Goal: Book appointment/travel/reservation

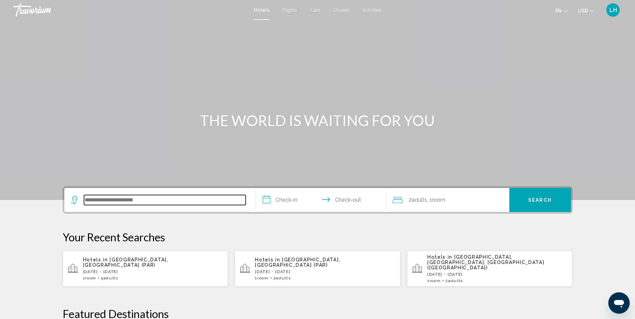
click at [186, 197] on input "Search widget" at bounding box center [165, 200] width 162 height 10
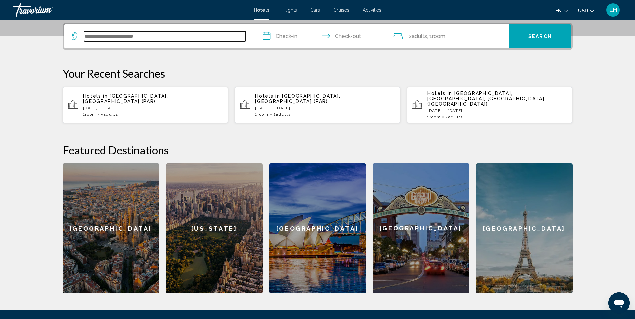
scroll to position [165, 0]
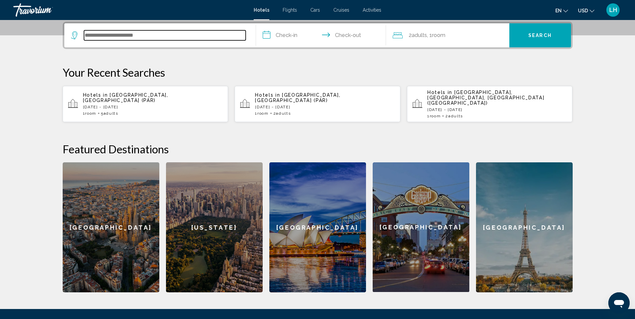
click at [118, 34] on input "Search widget" at bounding box center [165, 35] width 162 height 10
type input "*"
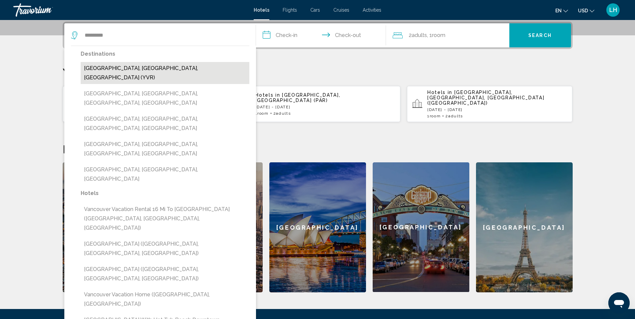
click at [166, 66] on button "[GEOGRAPHIC_DATA], [GEOGRAPHIC_DATA], [GEOGRAPHIC_DATA] (YVR)" at bounding box center [165, 73] width 169 height 22
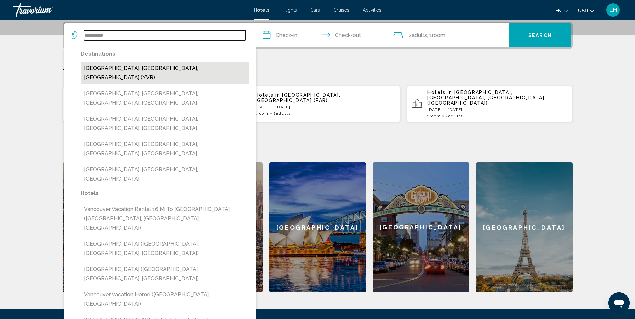
type input "**********"
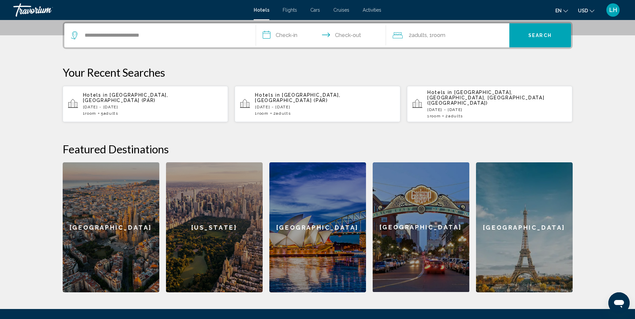
click at [288, 32] on input "**********" at bounding box center [322, 36] width 133 height 26
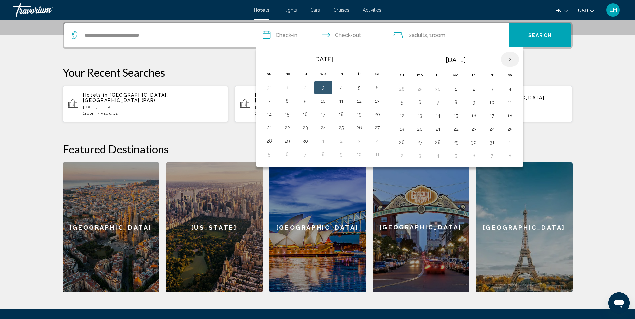
click at [509, 59] on th "Next month" at bounding box center [510, 59] width 18 height 15
click at [421, 102] on button "3" at bounding box center [420, 102] width 11 height 9
click at [490, 101] on button "7" at bounding box center [492, 102] width 11 height 9
type input "**********"
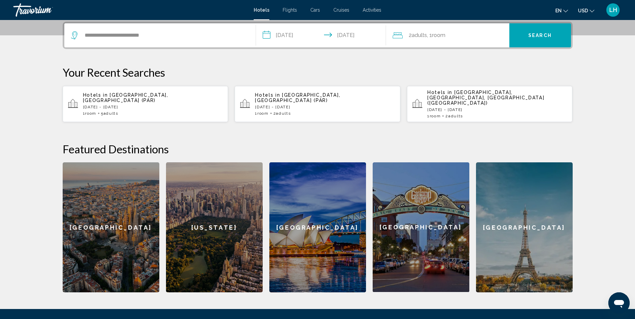
click at [544, 35] on span "Search" at bounding box center [540, 35] width 23 height 5
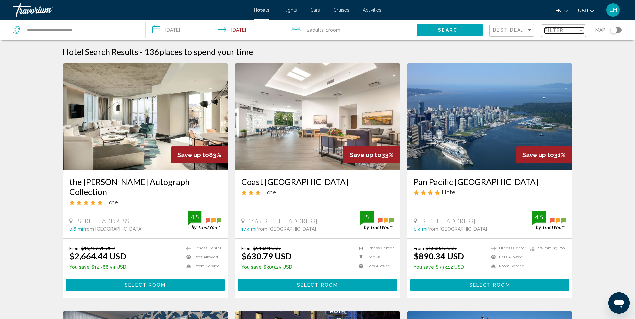
click at [582, 29] on div "Filter" at bounding box center [581, 30] width 6 height 5
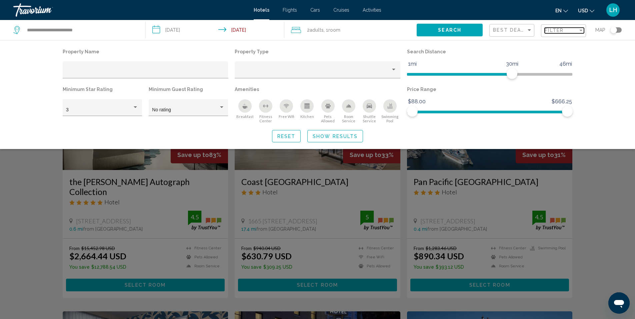
click at [581, 29] on div "Filter" at bounding box center [581, 30] width 6 height 5
click at [623, 88] on div "Property Name Property Type Search Distance 1mi 46mi 30mi Minimum Star Rating 3…" at bounding box center [317, 94] width 635 height 109
click at [619, 213] on div "Search widget" at bounding box center [317, 209] width 635 height 219
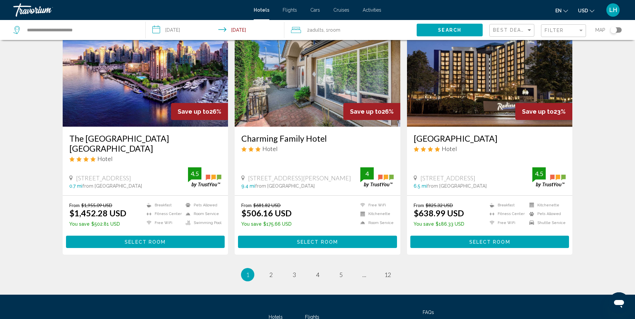
scroll to position [800, 0]
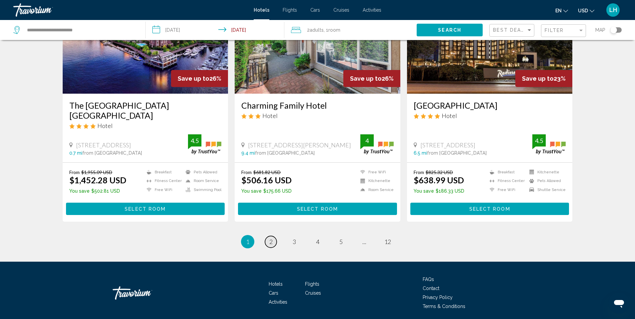
click at [272, 238] on span "2" at bounding box center [270, 241] width 3 height 7
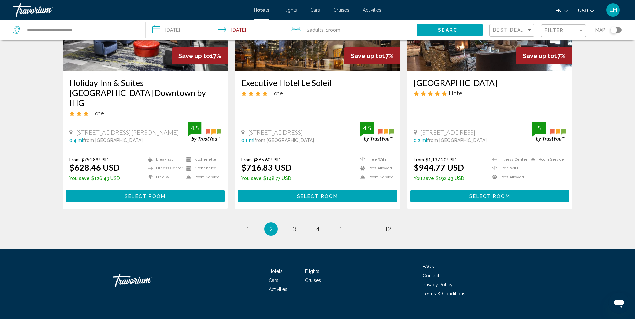
scroll to position [835, 0]
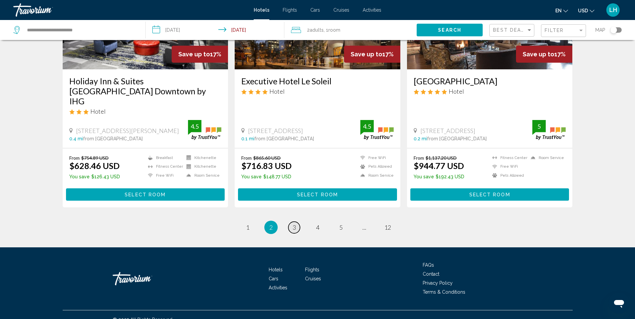
click at [294, 224] on span "3" at bounding box center [294, 227] width 3 height 7
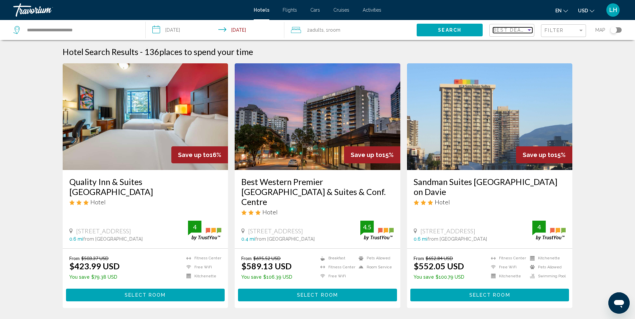
click at [529, 29] on div "Sort by" at bounding box center [529, 30] width 3 height 2
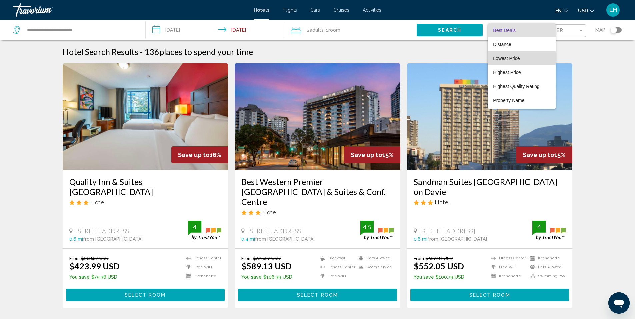
click at [529, 58] on span "Lowest Price" at bounding box center [521, 58] width 57 height 14
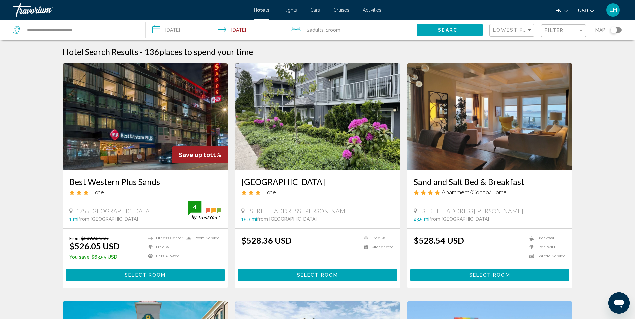
click at [522, 140] on img "Main content" at bounding box center [490, 116] width 166 height 107
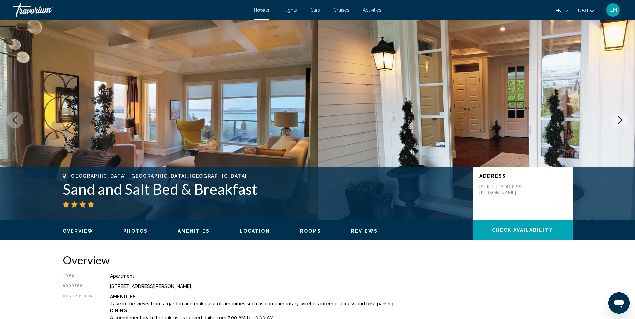
click at [620, 119] on icon "Next image" at bounding box center [620, 120] width 8 height 8
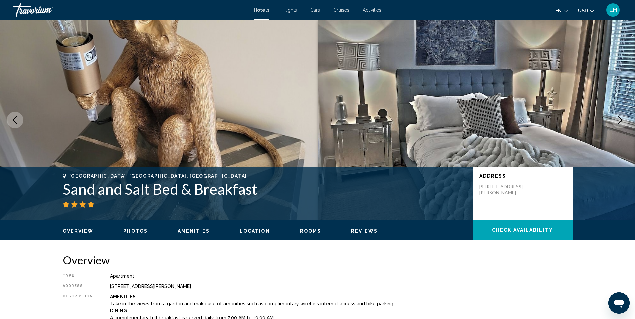
click at [620, 119] on icon "Next image" at bounding box center [620, 120] width 8 height 8
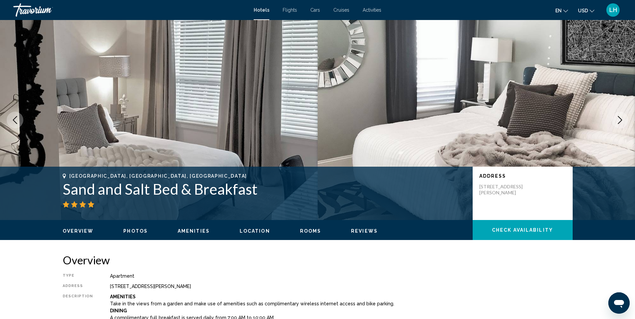
click at [620, 119] on icon "Next image" at bounding box center [620, 120] width 8 height 8
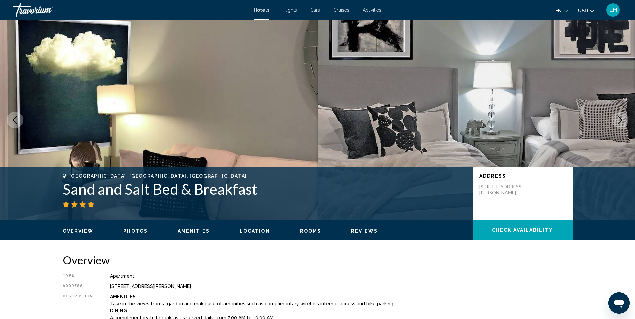
click at [620, 119] on icon "Next image" at bounding box center [620, 120] width 8 height 8
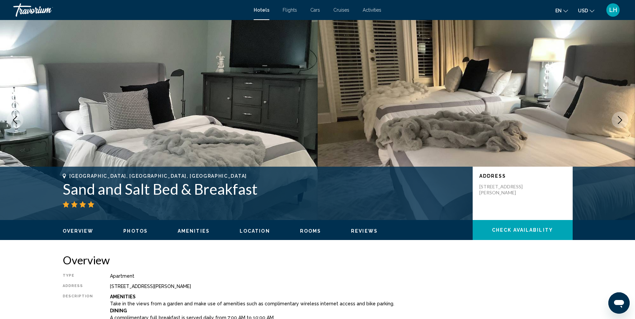
click at [620, 119] on icon "Next image" at bounding box center [620, 120] width 8 height 8
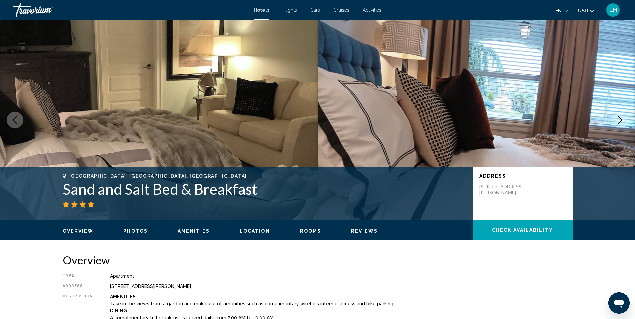
click at [620, 119] on icon "Next image" at bounding box center [620, 120] width 8 height 8
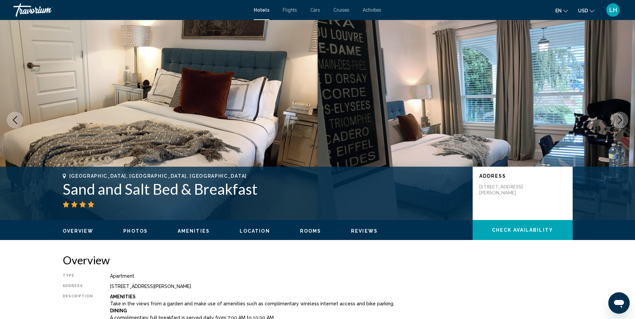
click at [620, 119] on icon "Next image" at bounding box center [620, 120] width 8 height 8
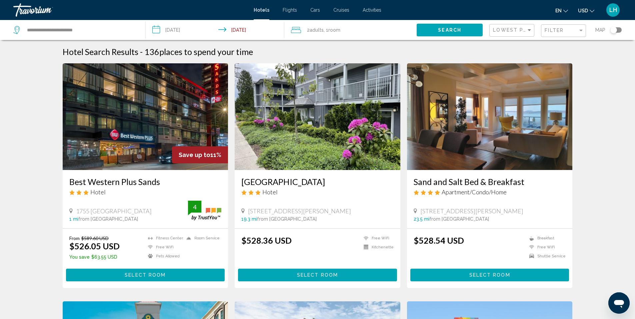
click at [469, 122] on img "Main content" at bounding box center [490, 116] width 166 height 107
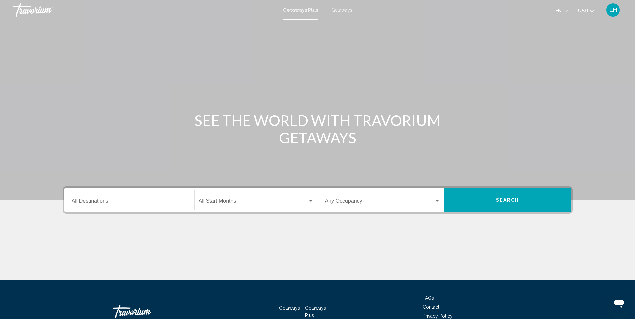
click at [338, 7] on span "Getaways" at bounding box center [341, 9] width 21 height 5
click at [97, 199] on input "Destination All Destinations" at bounding box center [129, 202] width 115 height 6
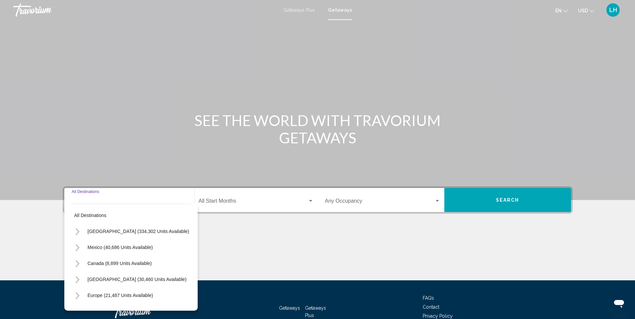
scroll to position [43, 0]
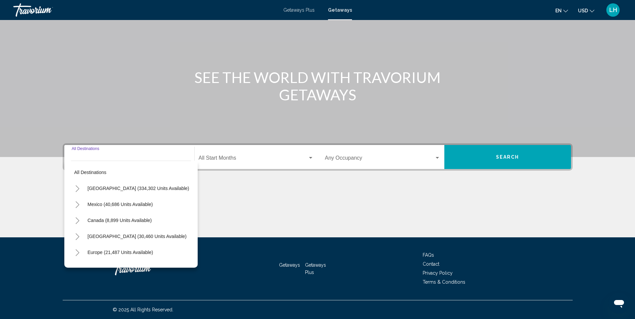
click at [78, 221] on icon "Toggle Canada (8,899 units available)" at bounding box center [77, 220] width 5 height 7
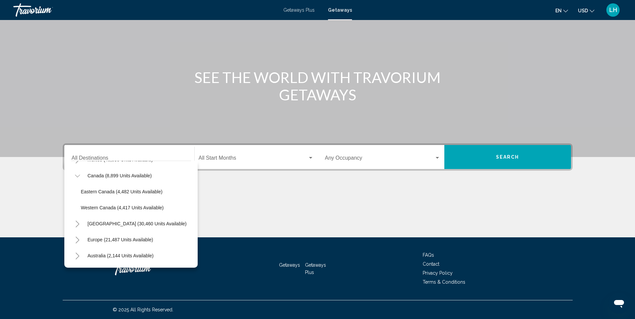
scroll to position [33, 0]
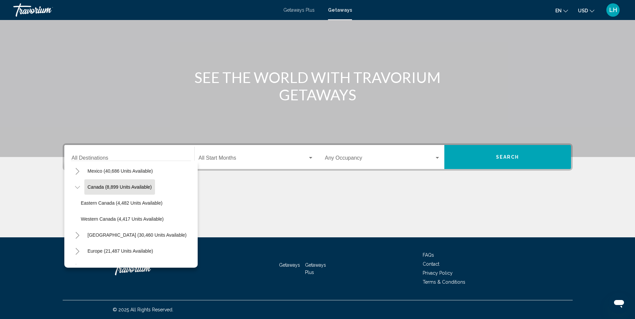
click at [96, 186] on span "Canada (8,899 units available)" at bounding box center [120, 186] width 64 height 5
type input "**********"
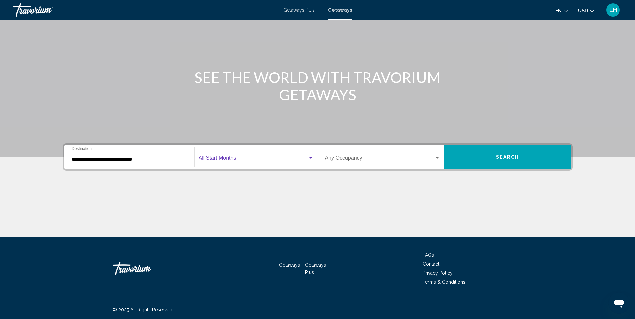
click at [238, 156] on div "Start Month All Start Months" at bounding box center [256, 157] width 115 height 21
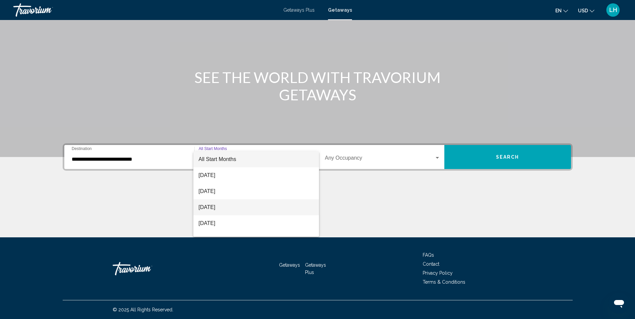
click at [237, 207] on span "November 2025" at bounding box center [256, 207] width 115 height 16
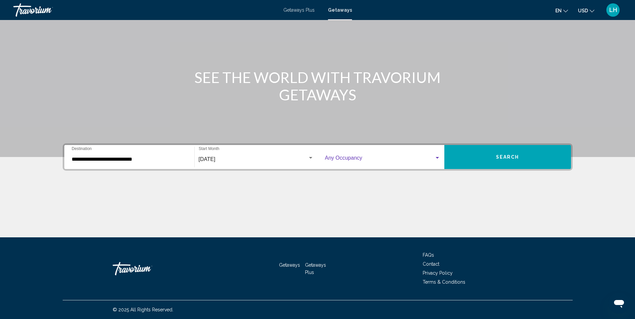
click at [438, 157] on div "Search widget" at bounding box center [437, 158] width 3 height 2
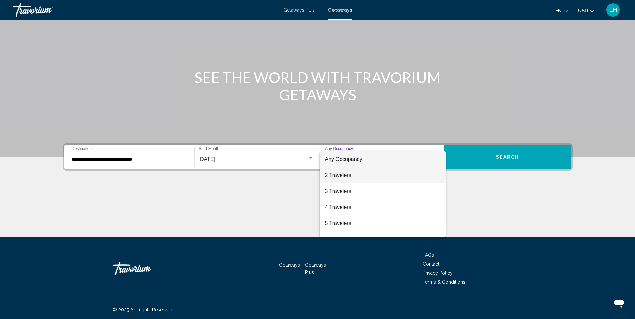
click at [428, 174] on span "2 Travelers" at bounding box center [382, 175] width 115 height 16
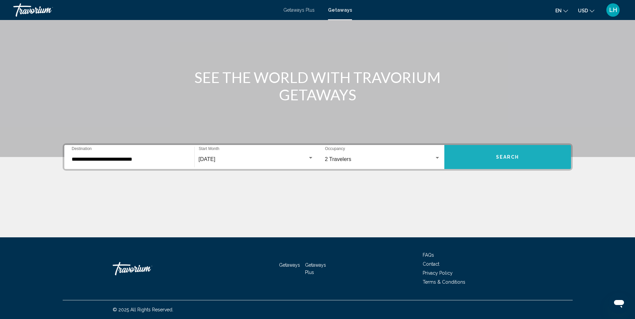
click at [508, 157] on span "Search" at bounding box center [507, 157] width 23 height 5
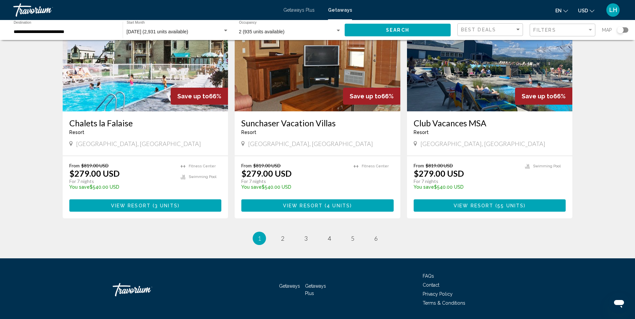
scroll to position [788, 0]
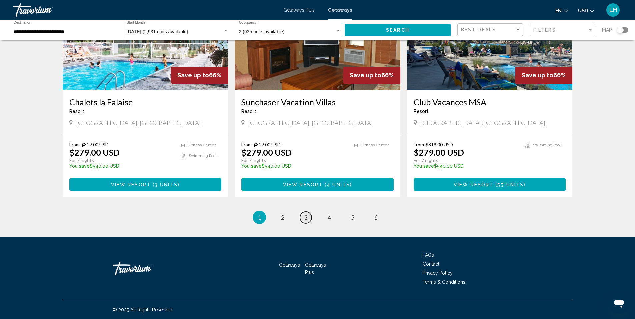
click at [305, 217] on span "3" at bounding box center [305, 217] width 3 height 7
